Goal: Task Accomplishment & Management: Manage account settings

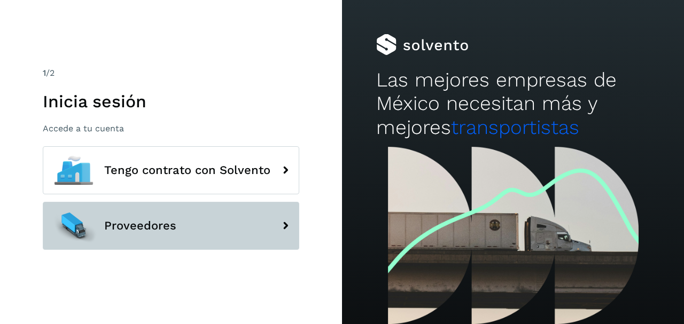
click at [164, 221] on span "Proveedores" at bounding box center [140, 226] width 72 height 13
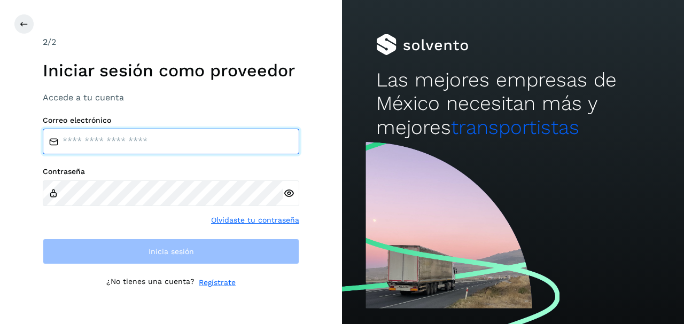
click at [108, 140] on input "email" at bounding box center [171, 142] width 256 height 26
type input "**********"
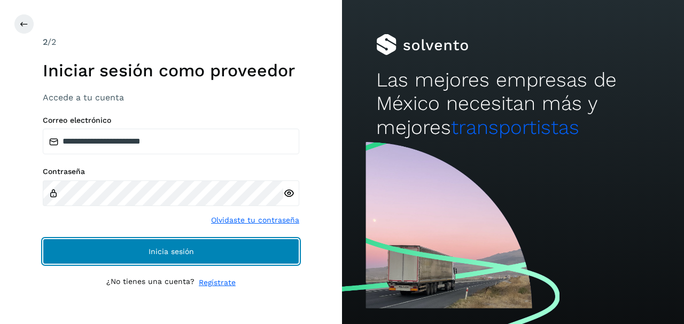
click at [140, 250] on button "Inicia sesión" at bounding box center [171, 252] width 256 height 26
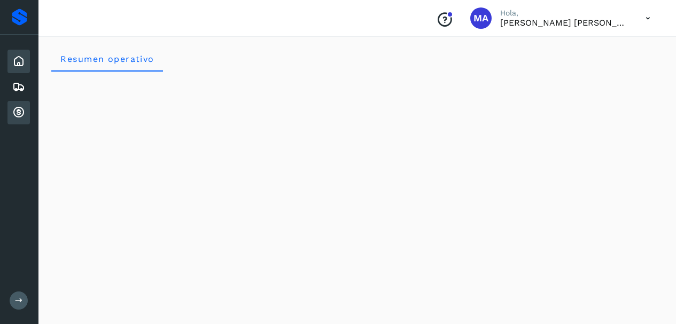
click at [18, 103] on div "Cuentas por cobrar" at bounding box center [18, 113] width 22 height 24
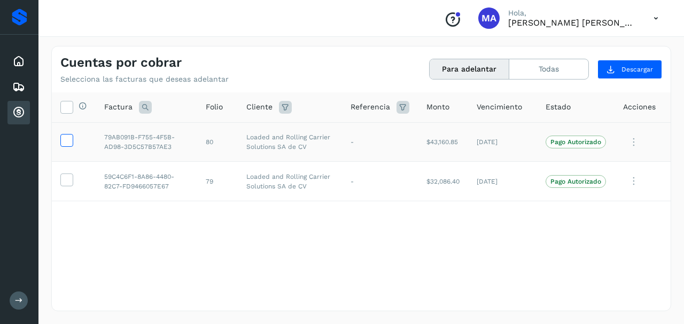
click at [67, 140] on icon at bounding box center [66, 139] width 11 height 11
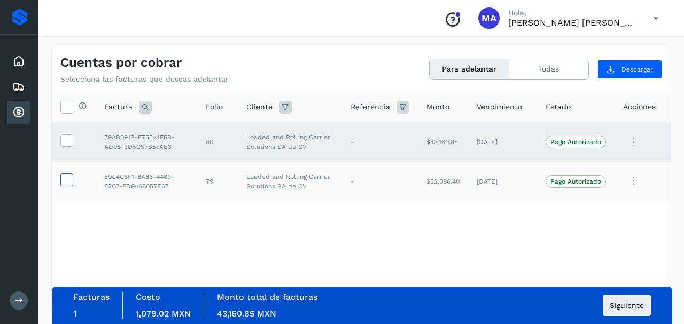
click at [68, 184] on icon at bounding box center [66, 179] width 11 height 11
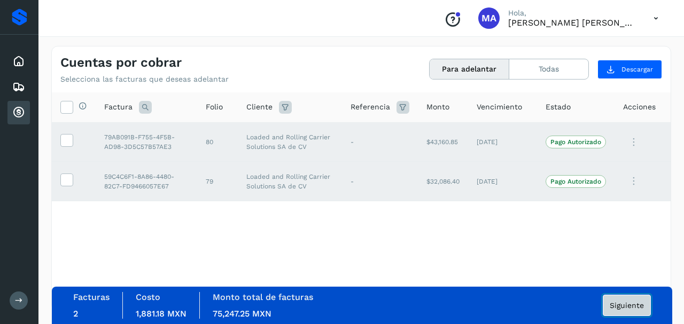
click at [626, 307] on span "Siguiente" at bounding box center [626, 305] width 34 height 7
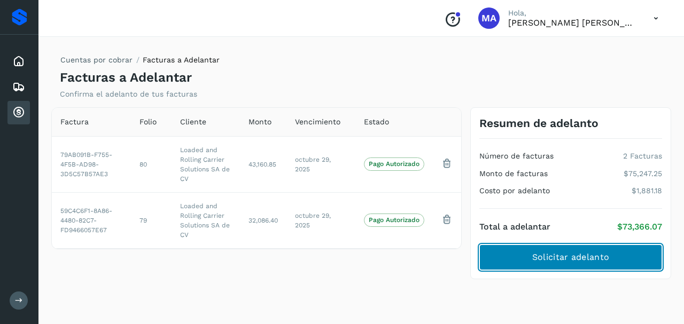
click at [542, 261] on span "Solicitar adelanto" at bounding box center [570, 258] width 77 height 12
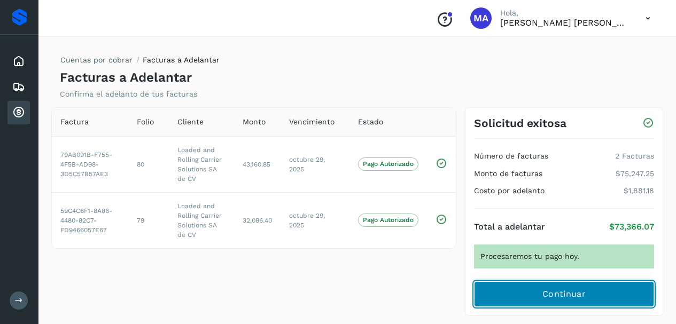
click at [519, 293] on button "Continuar" at bounding box center [564, 295] width 180 height 26
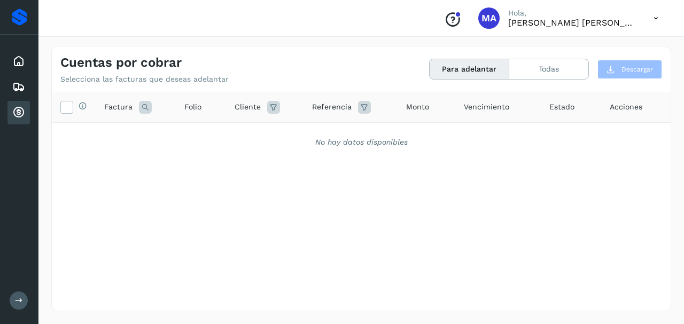
click at [19, 299] on icon at bounding box center [19, 301] width 8 height 8
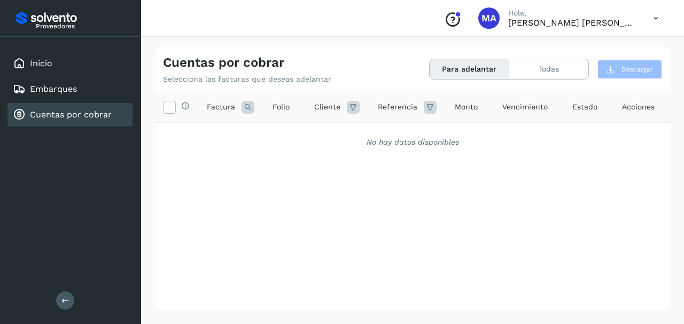
click at [50, 51] on div "Inicio Embarques Cuentas por cobrar" at bounding box center [70, 89] width 141 height 105
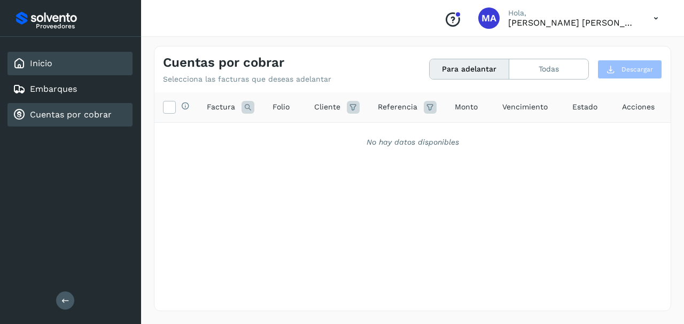
drag, startPoint x: 38, startPoint y: 63, endPoint x: 90, endPoint y: 50, distance: 53.4
click at [39, 63] on link "Inicio" at bounding box center [41, 63] width 22 height 10
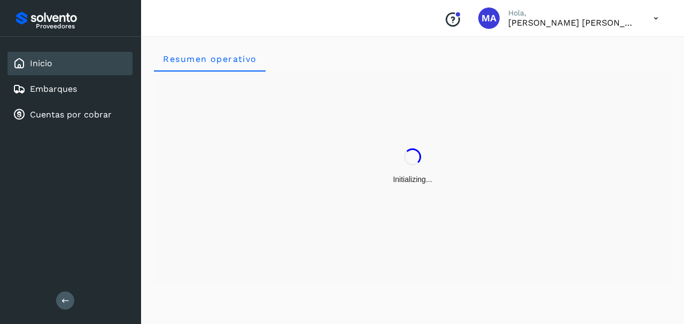
click at [658, 17] on icon at bounding box center [656, 18] width 22 height 22
click at [475, 22] on div at bounding box center [342, 162] width 684 height 324
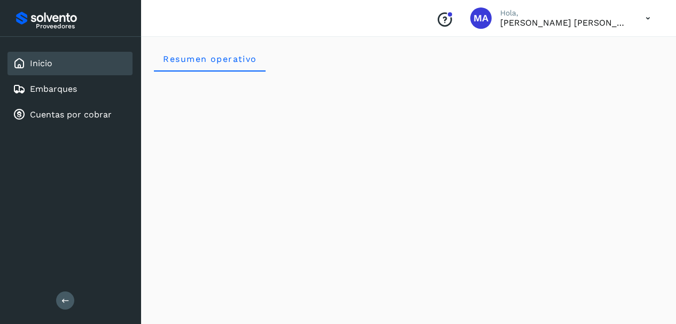
click at [449, 22] on div at bounding box center [338, 162] width 676 height 324
click at [443, 21] on div at bounding box center [338, 162] width 676 height 324
click at [443, 21] on icon "Conoce nuestros beneficios" at bounding box center [444, 19] width 17 height 17
click at [650, 20] on icon at bounding box center [648, 18] width 22 height 22
click at [577, 51] on div "Cerrar sesión" at bounding box center [594, 48] width 127 height 20
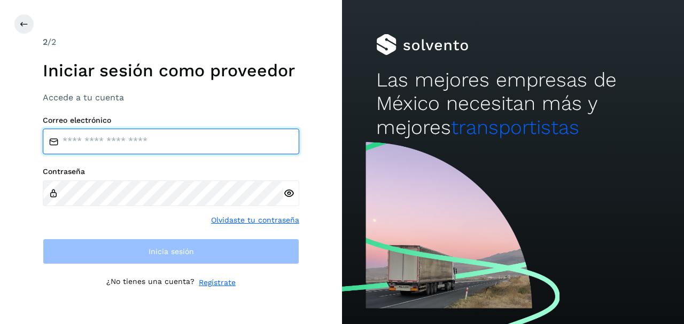
click at [86, 145] on input "email" at bounding box center [171, 142] width 256 height 26
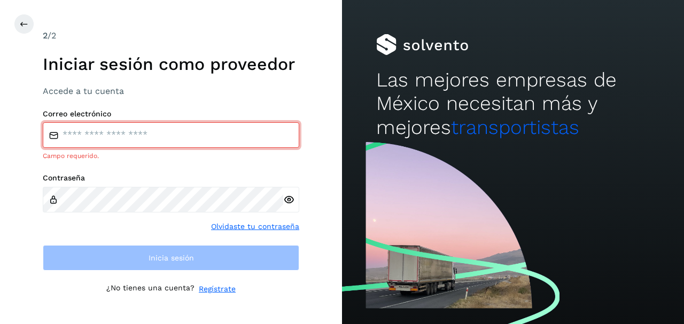
click at [241, 218] on div "Contraseña Olvidaste tu contraseña" at bounding box center [171, 203] width 256 height 59
click at [237, 234] on div "Correo electrónico Campo requerido. Contraseña Olvidaste tu contraseña Inicia s…" at bounding box center [171, 191] width 256 height 162
click at [235, 225] on link "Olvidaste tu contraseña" at bounding box center [255, 226] width 88 height 11
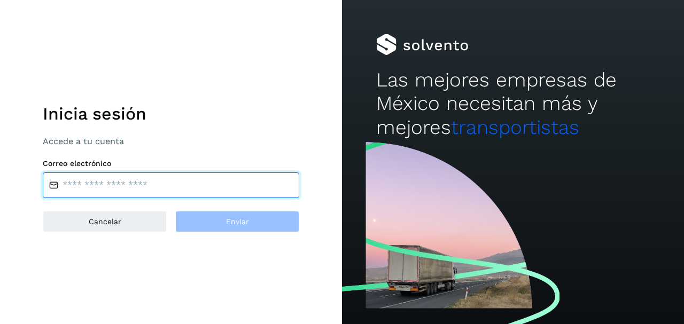
click at [105, 184] on input "email" at bounding box center [171, 186] width 256 height 26
type input "**********"
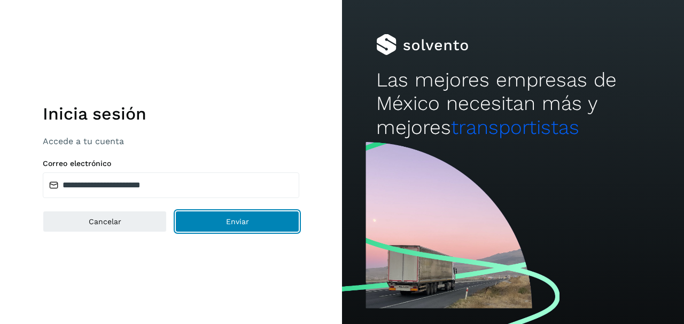
click at [219, 221] on button "Enviar" at bounding box center [237, 221] width 124 height 21
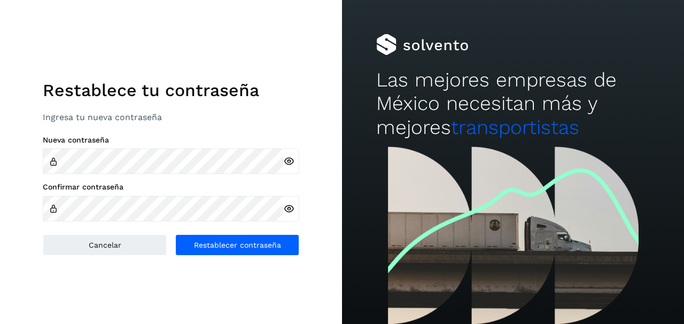
click at [287, 157] on icon at bounding box center [288, 161] width 11 height 11
click at [286, 206] on icon at bounding box center [288, 209] width 11 height 11
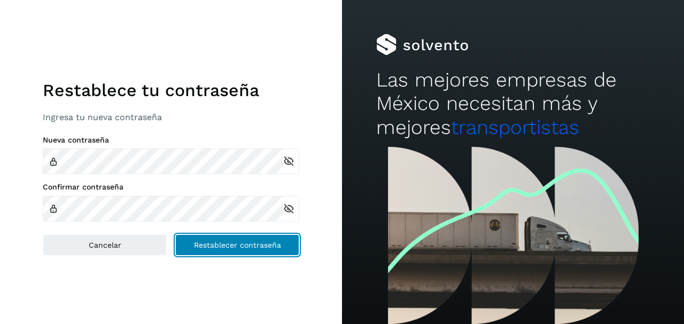
click at [223, 246] on span "Restablecer contraseña" at bounding box center [237, 244] width 87 height 7
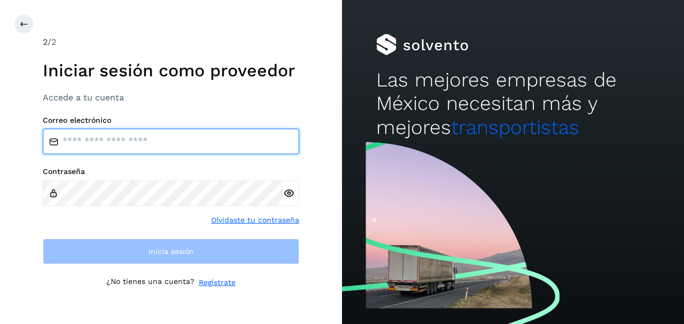
click at [135, 135] on input "email" at bounding box center [171, 142] width 256 height 26
type input "**********"
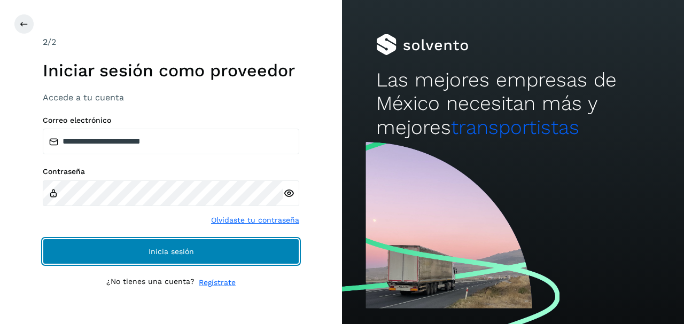
click at [111, 242] on button "Inicia sesión" at bounding box center [171, 252] width 256 height 26
